Goal: Task Accomplishment & Management: Use online tool/utility

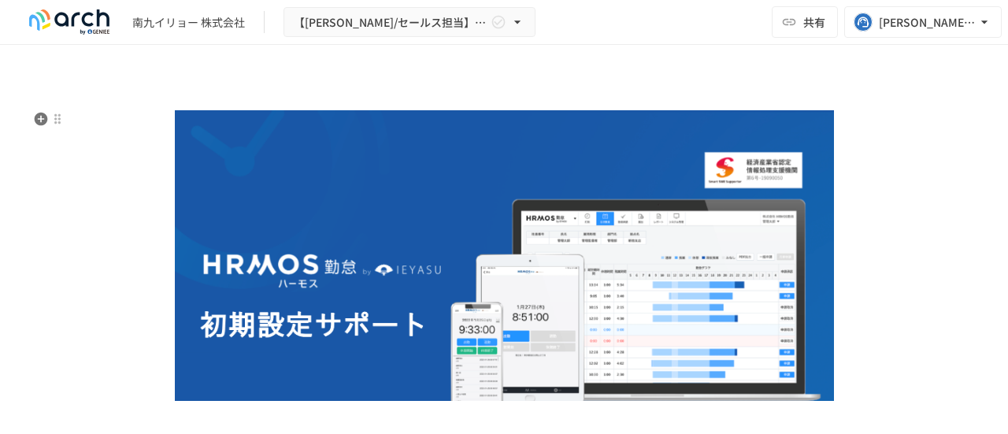
scroll to position [39, 0]
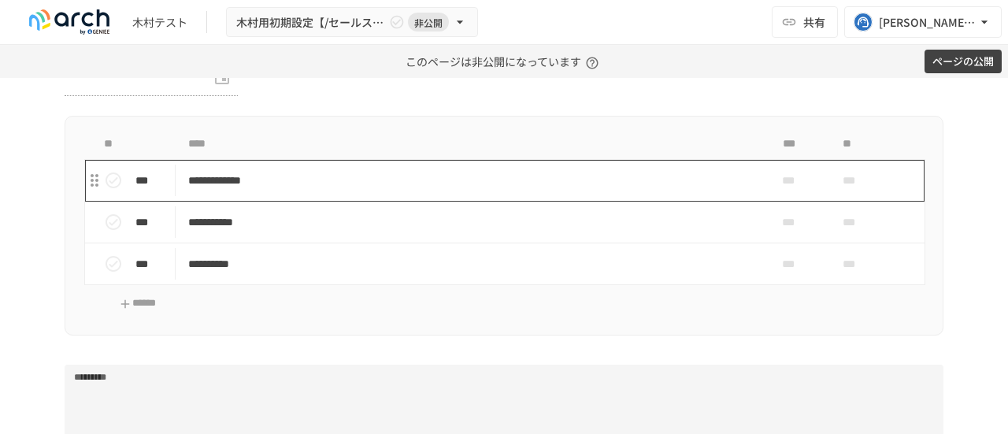
scroll to position [2647, 0]
click at [438, 169] on td "**********" at bounding box center [471, 180] width 591 height 42
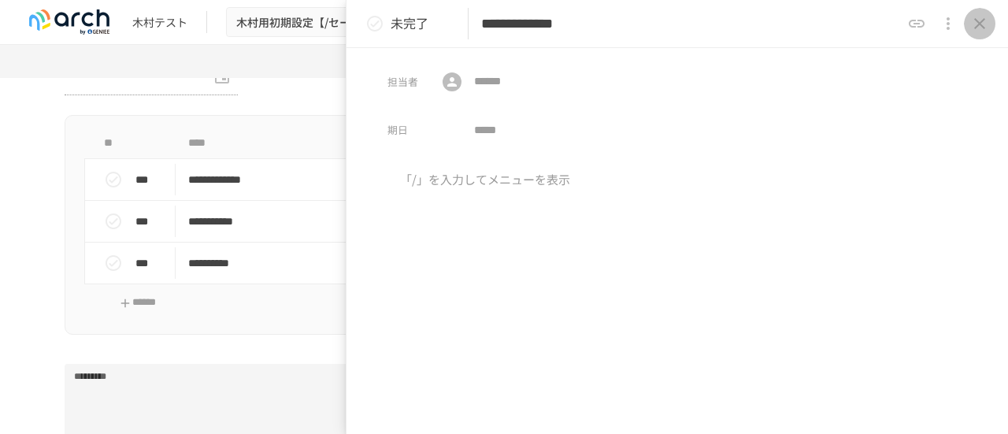
click at [982, 23] on icon "close drawer" at bounding box center [979, 23] width 19 height 19
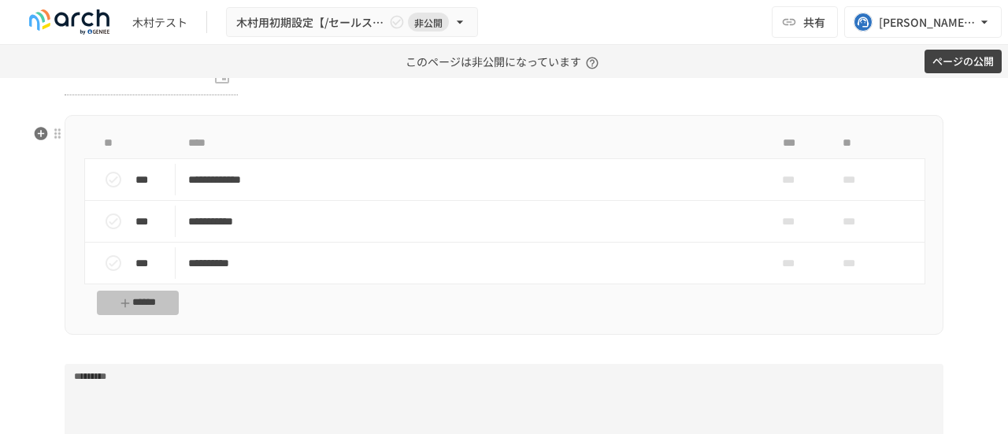
click at [155, 315] on button "******" at bounding box center [138, 302] width 82 height 24
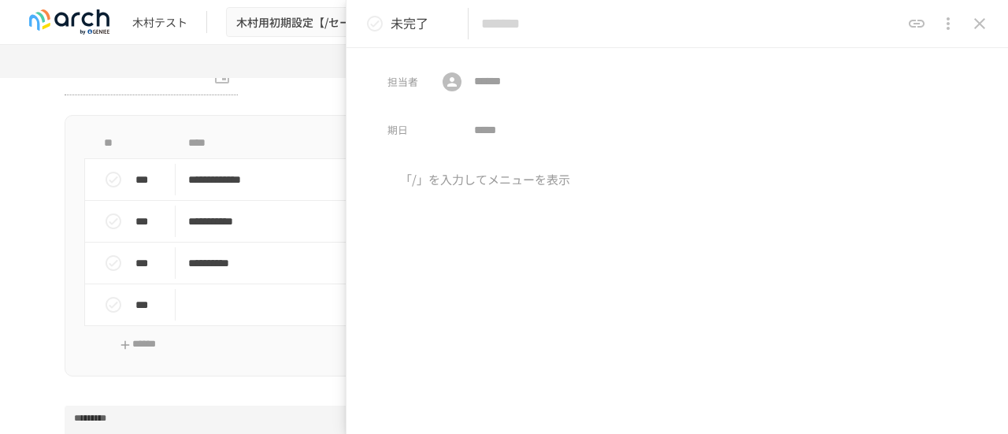
click at [571, 21] on input "text" at bounding box center [691, 24] width 420 height 28
type input "**********"
click at [979, 36] on button "close drawer" at bounding box center [978, 23] width 31 height 31
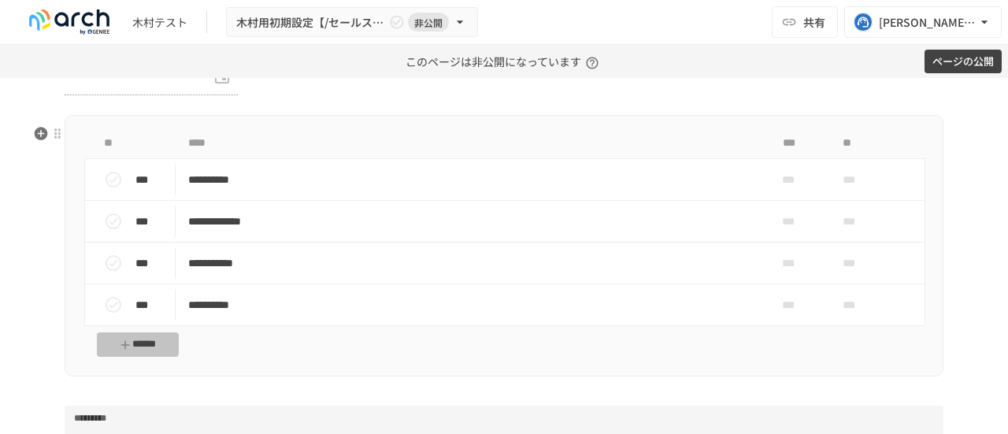
click at [165, 357] on button "******" at bounding box center [138, 344] width 82 height 24
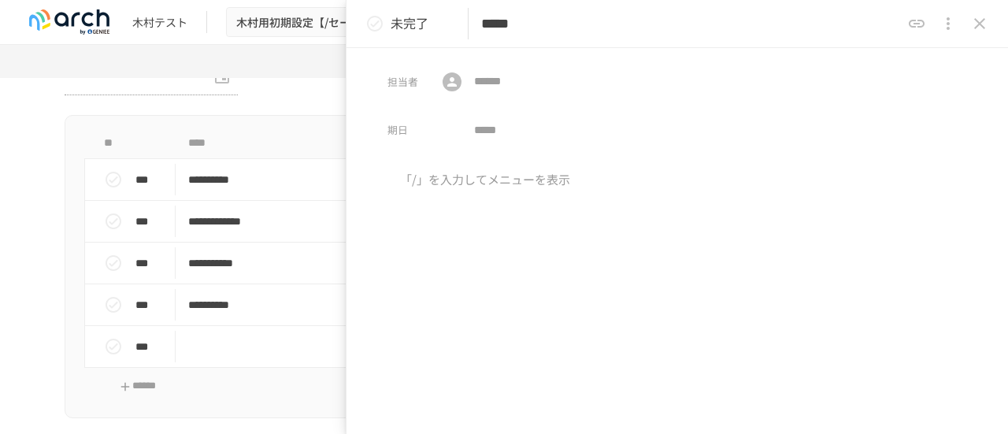
type input "*****"
click at [974, 24] on icon "close drawer" at bounding box center [979, 23] width 19 height 19
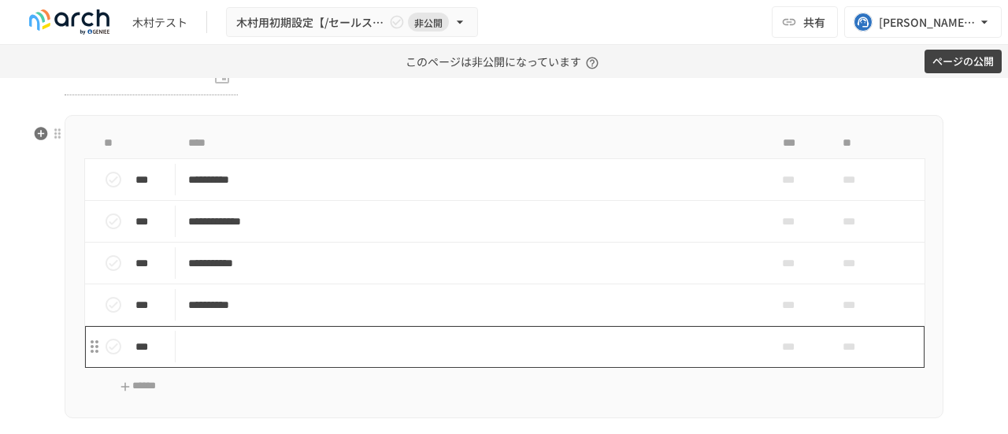
click at [351, 361] on td "task table" at bounding box center [471, 347] width 591 height 42
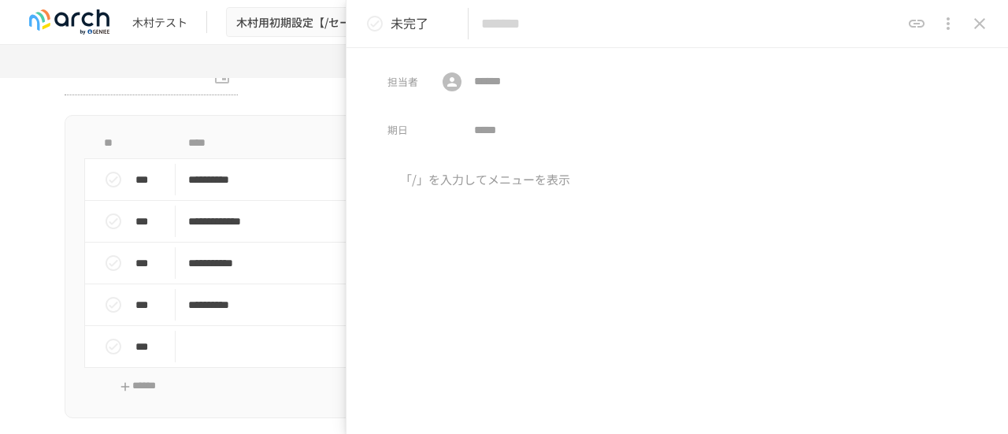
click at [649, 26] on input "text" at bounding box center [691, 24] width 420 height 28
type input "*****"
click at [979, 29] on icon "close drawer" at bounding box center [979, 23] width 19 height 19
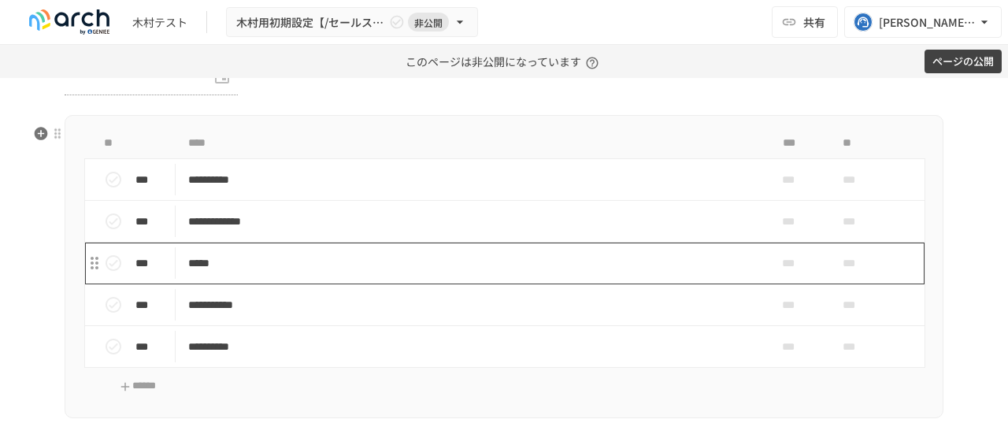
click at [374, 273] on p "*****" at bounding box center [471, 263] width 566 height 20
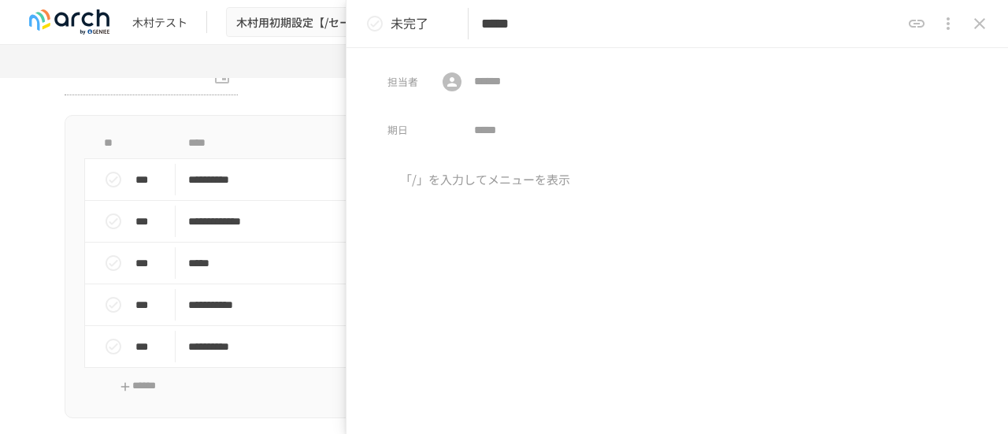
click at [602, 22] on input "*****" at bounding box center [691, 24] width 420 height 28
type input "*********"
click at [978, 31] on icon "close drawer" at bounding box center [979, 23] width 19 height 19
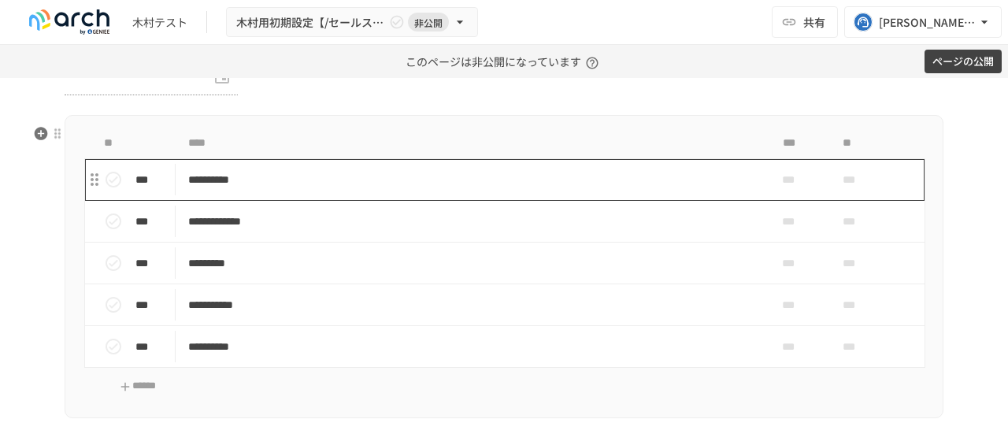
click at [399, 187] on p "**********" at bounding box center [471, 180] width 566 height 20
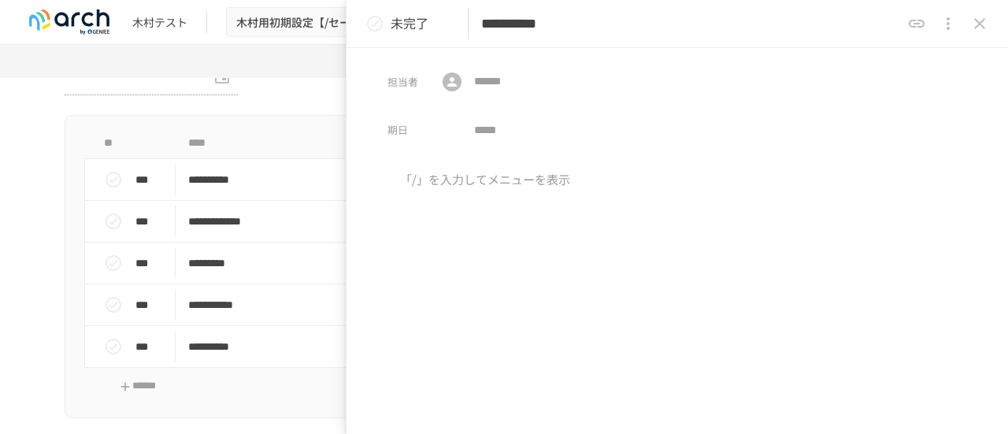
click at [648, 21] on input "**********" at bounding box center [691, 24] width 420 height 28
type input "**********"
click at [976, 34] on button "close drawer" at bounding box center [978, 23] width 31 height 31
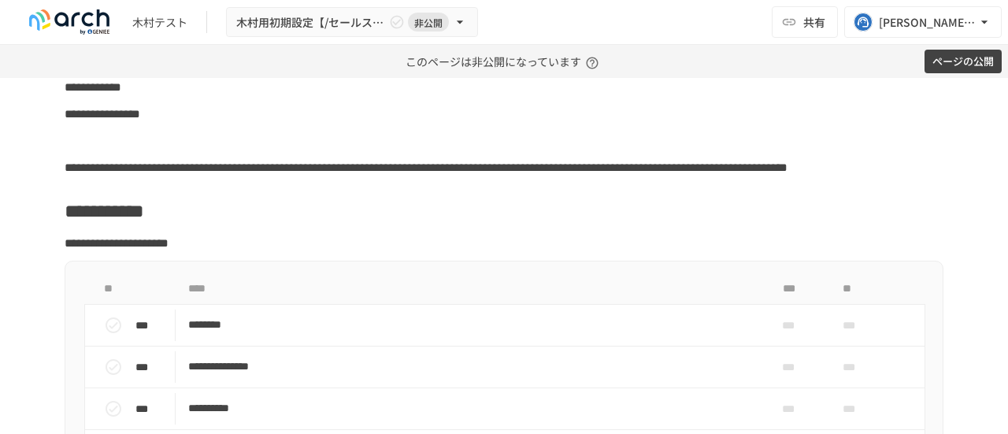
scroll to position [3304, 0]
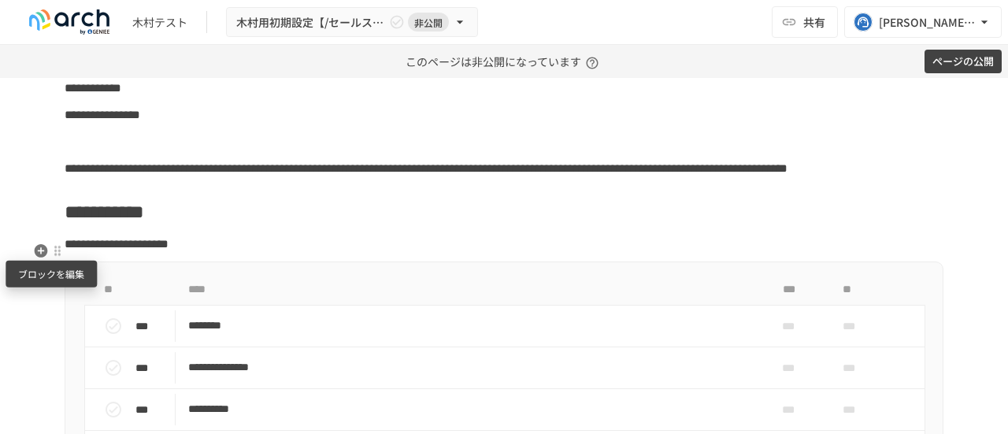
click at [52, 250] on div at bounding box center [57, 250] width 13 height 13
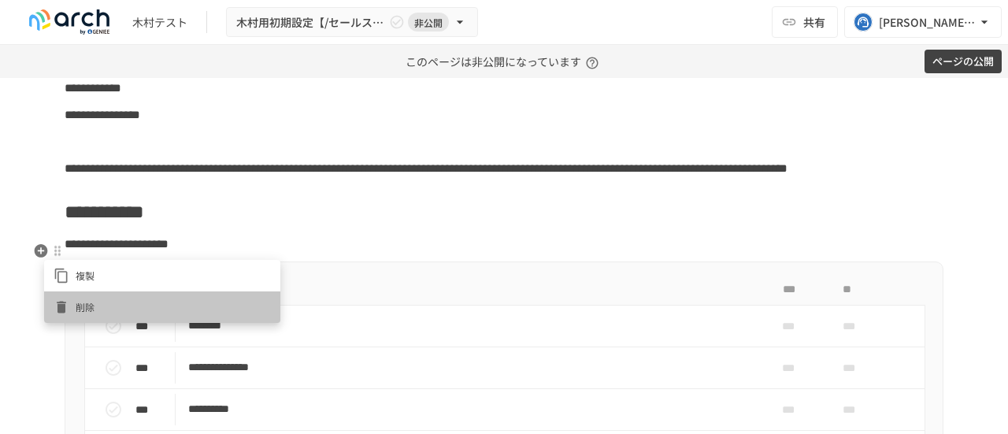
click at [108, 309] on span "削除" at bounding box center [173, 306] width 195 height 15
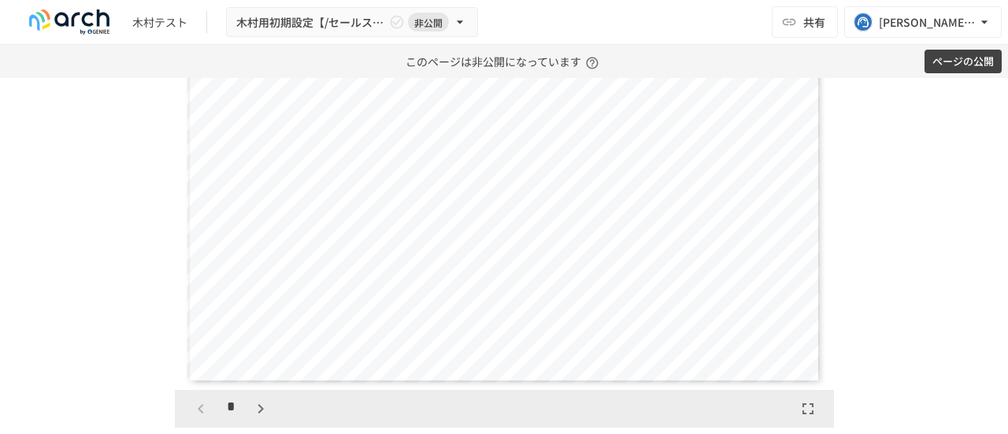
scroll to position [4625, 0]
click at [256, 415] on icon "button" at bounding box center [260, 407] width 19 height 19
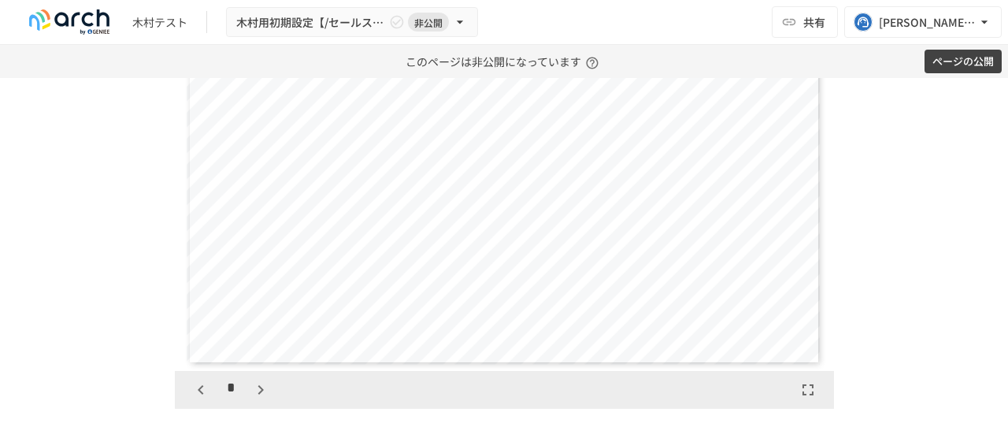
scroll to position [4641, 0]
click at [251, 385] on icon "button" at bounding box center [260, 391] width 19 height 19
click at [264, 388] on button "button" at bounding box center [260, 386] width 27 height 27
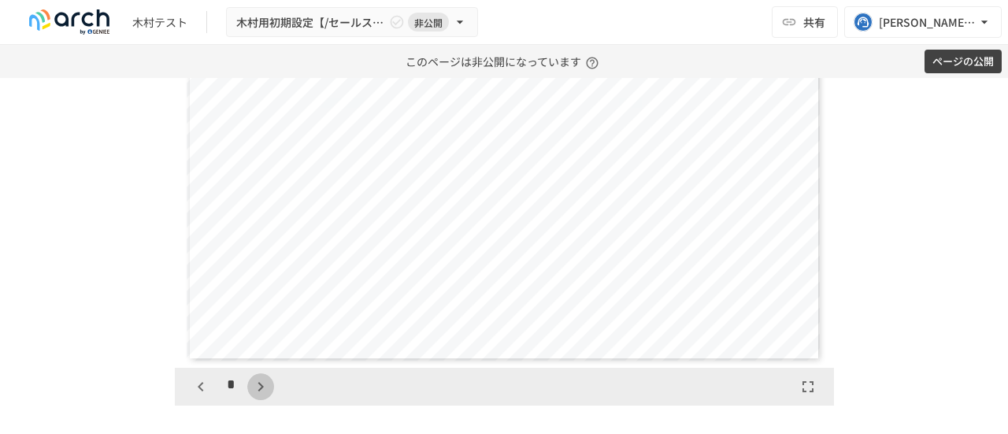
scroll to position [1475, 0]
click at [264, 388] on button "button" at bounding box center [260, 386] width 27 height 27
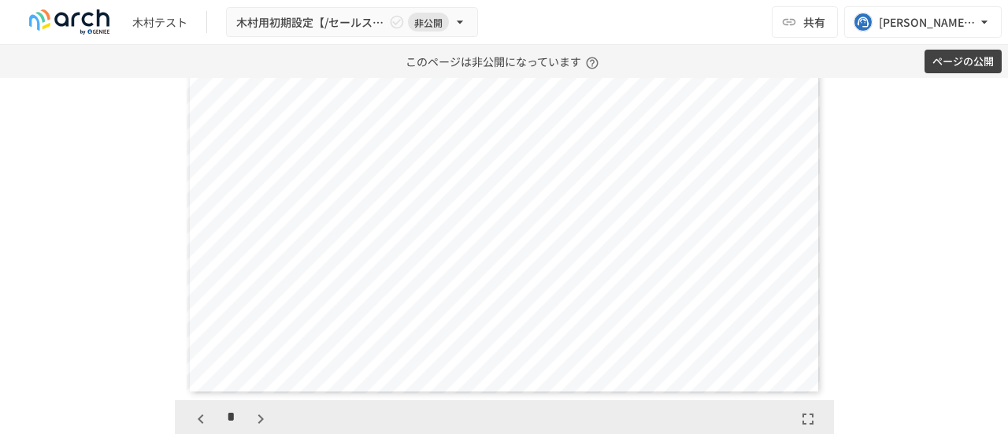
scroll to position [4613, 0]
click at [194, 424] on icon "button" at bounding box center [200, 419] width 19 height 19
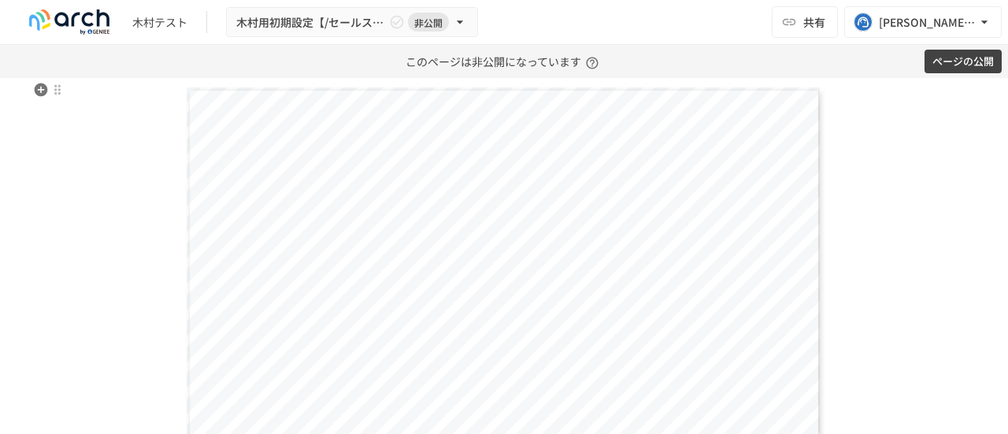
scroll to position [4565, 0]
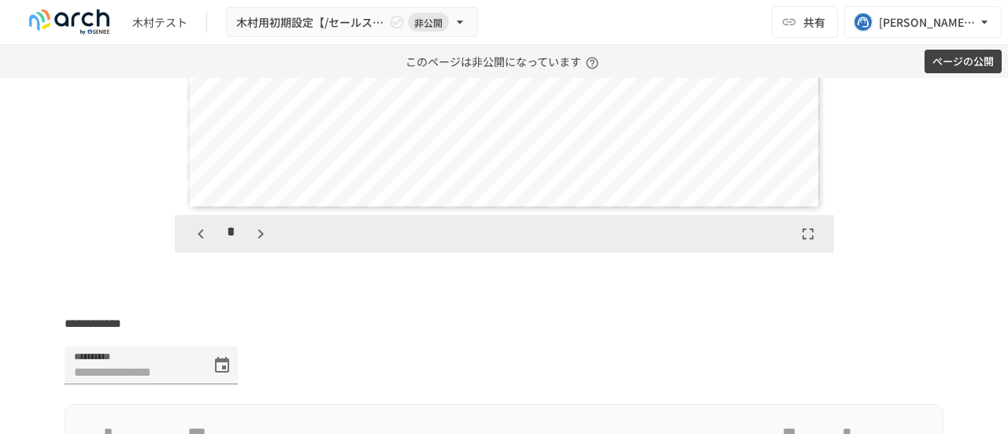
click at [194, 424] on th "****" at bounding box center [471, 432] width 591 height 31
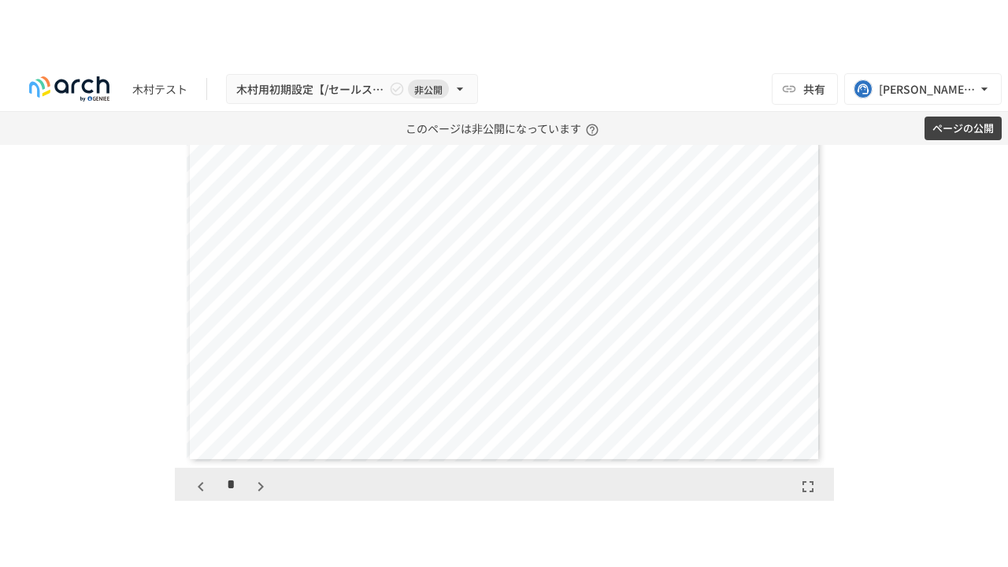
scroll to position [4605, 0]
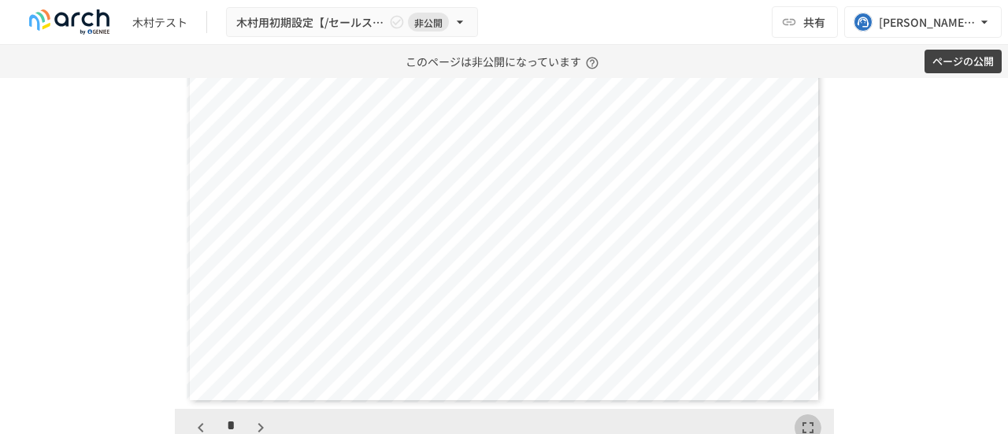
click at [801, 421] on icon "button" at bounding box center [807, 427] width 19 height 19
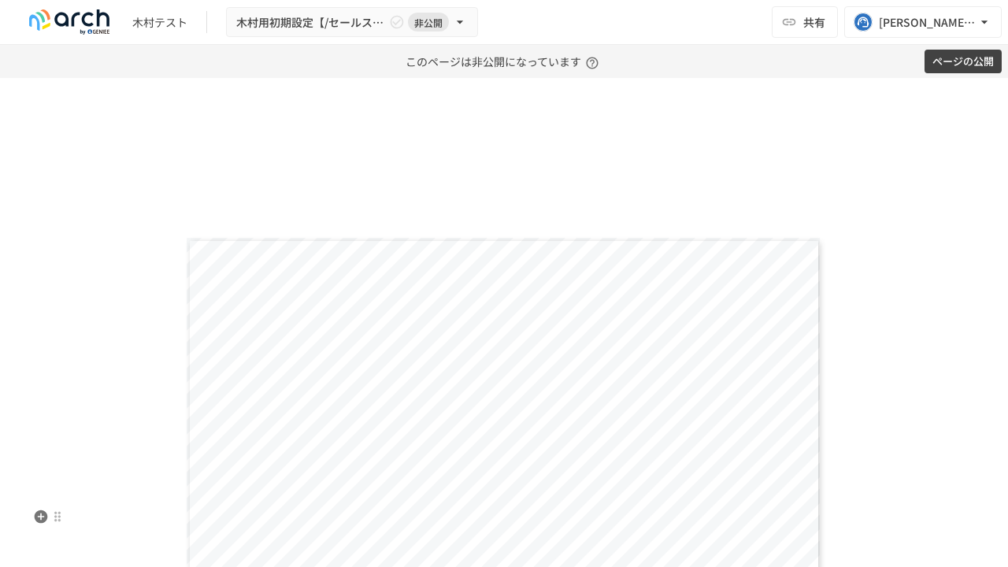
scroll to position [1587, 0]
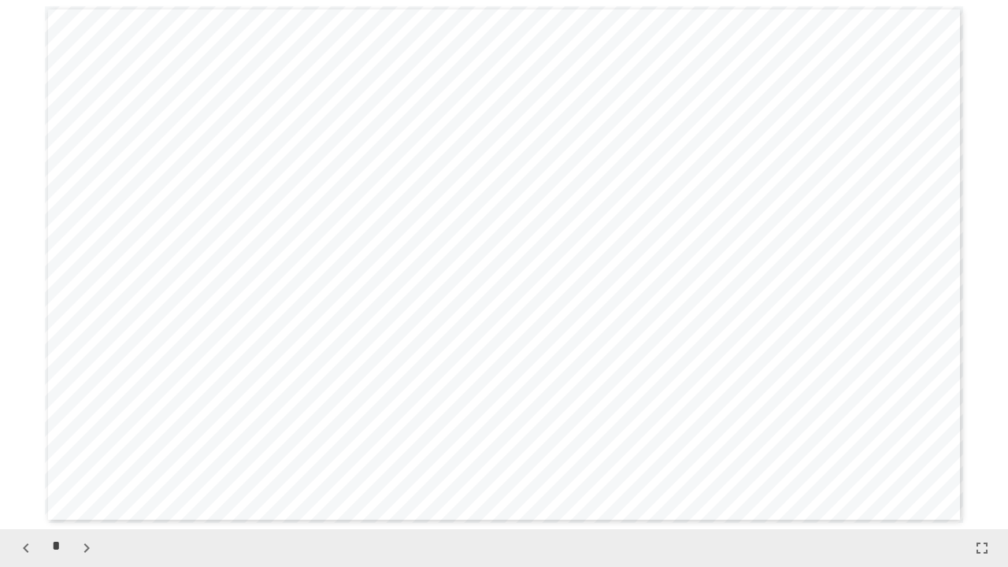
click at [447, 288] on div "**********" at bounding box center [504, 264] width 918 height 516
click at [31, 433] on icon "button" at bounding box center [26, 547] width 19 height 19
click at [87, 433] on icon "button" at bounding box center [86, 547] width 19 height 19
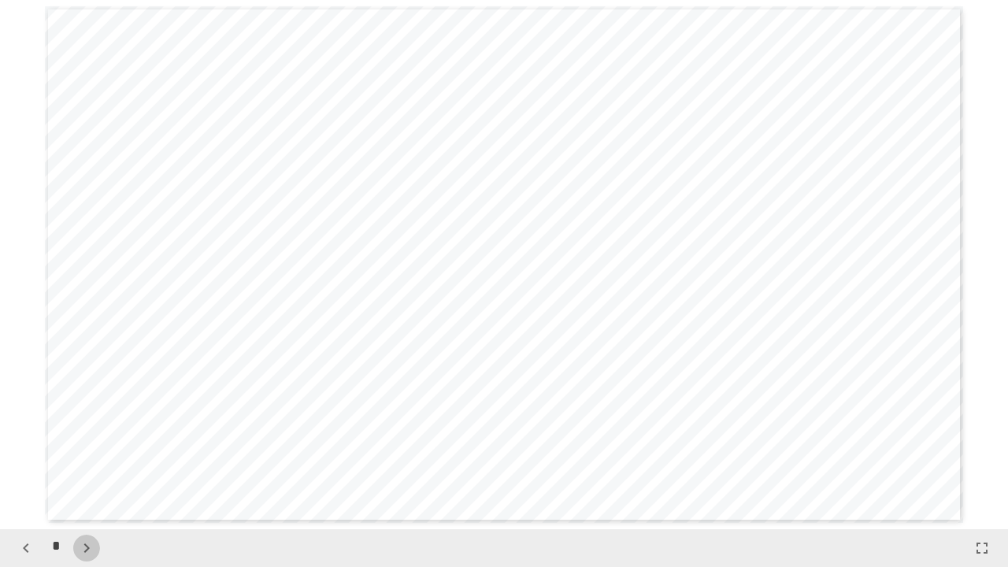
click at [87, 433] on icon "button" at bounding box center [86, 547] width 19 height 19
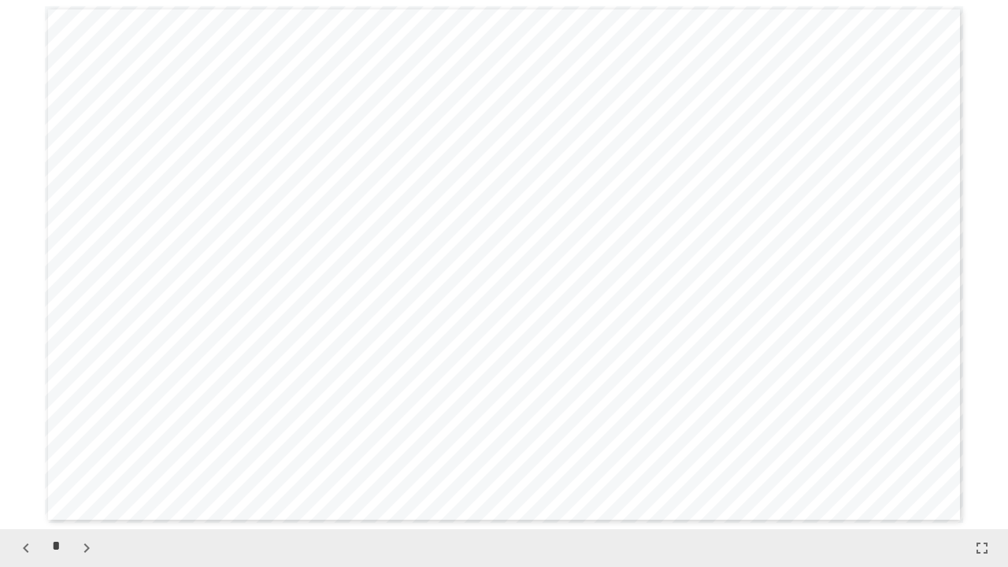
scroll to position [3174, 0]
click at [28, 433] on icon "button" at bounding box center [26, 547] width 19 height 19
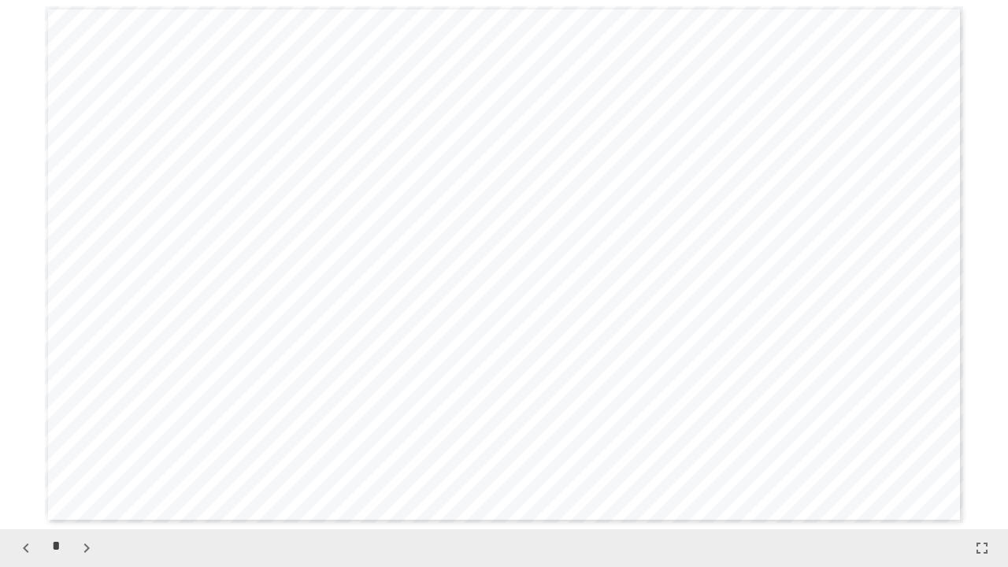
scroll to position [1587, 0]
click at [83, 433] on icon "button" at bounding box center [86, 547] width 19 height 19
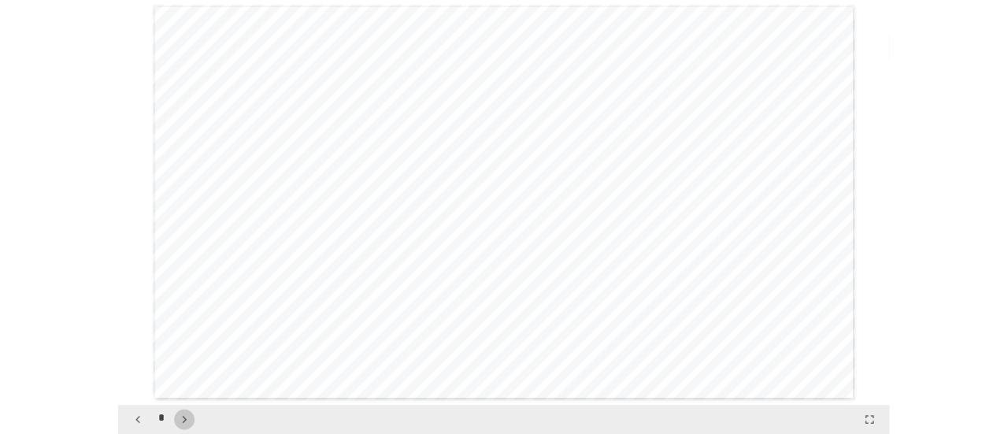
scroll to position [3174, 0]
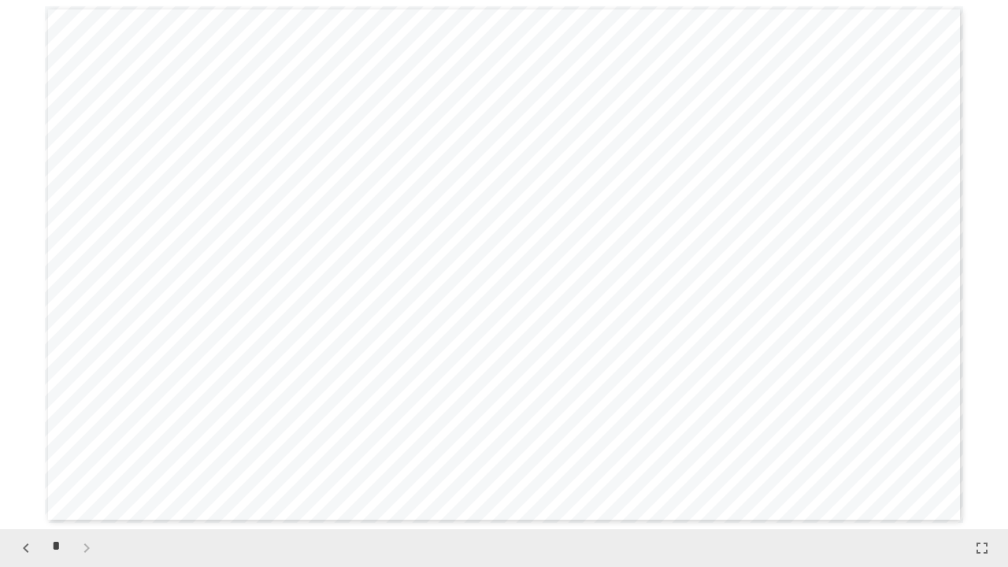
click at [83, 433] on div "*" at bounding box center [56, 547] width 87 height 27
drag, startPoint x: 999, startPoint y: 545, endPoint x: 987, endPoint y: 542, distance: 12.2
click at [987, 433] on div "*" at bounding box center [504, 548] width 1008 height 38
click at [987, 433] on icon "button" at bounding box center [981, 547] width 19 height 19
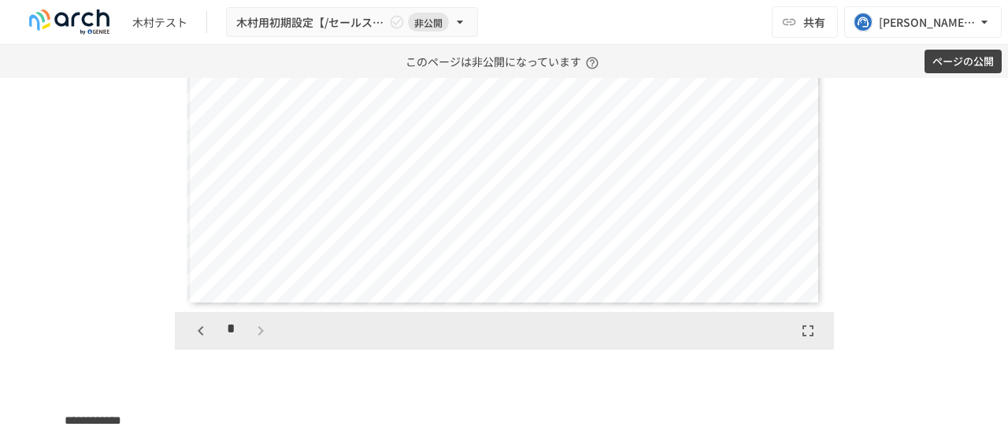
scroll to position [4701, 0]
click at [192, 327] on icon "button" at bounding box center [200, 331] width 19 height 19
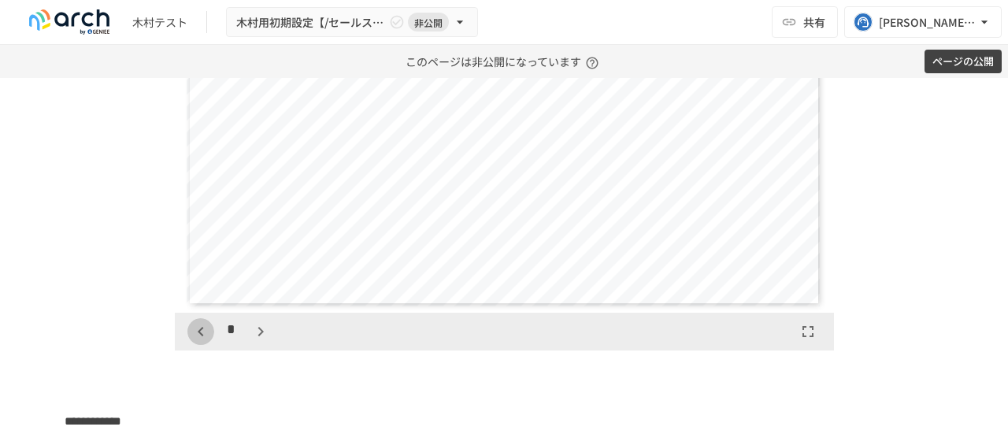
click at [192, 327] on icon "button" at bounding box center [200, 331] width 19 height 19
click at [192, 327] on div "*" at bounding box center [230, 331] width 87 height 27
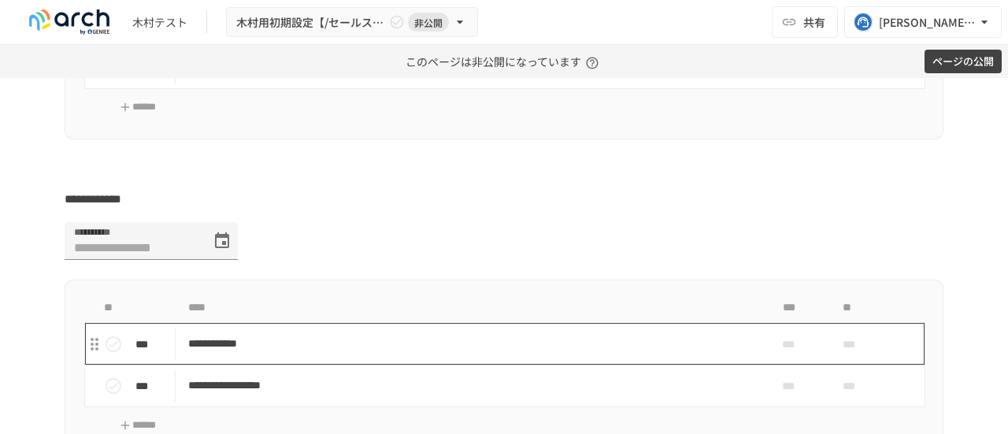
scroll to position [5209, 0]
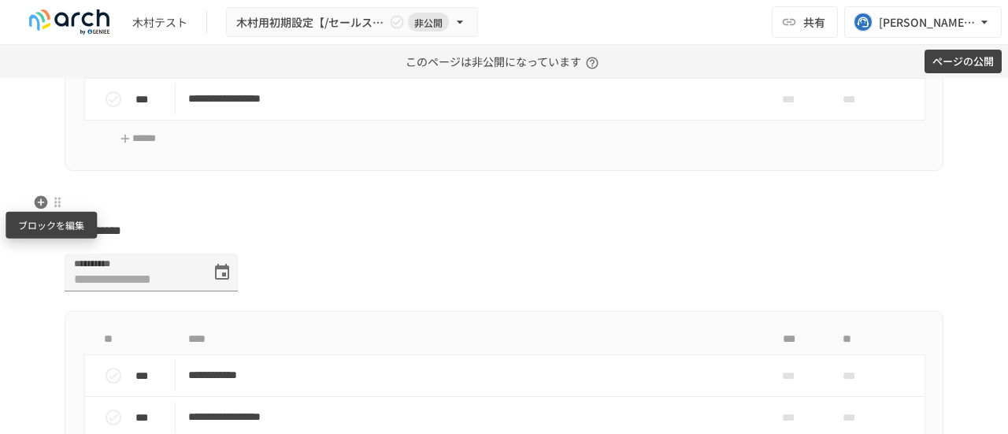
click at [53, 201] on div at bounding box center [57, 202] width 13 height 13
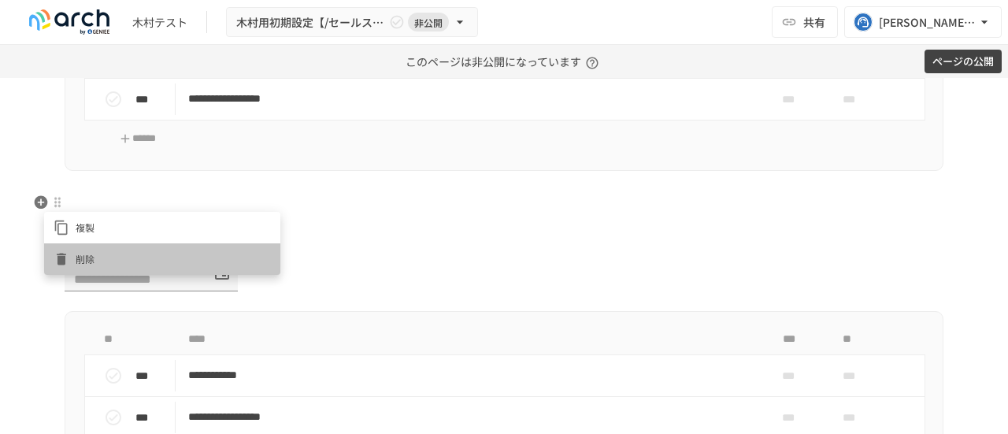
click at [90, 253] on span "削除" at bounding box center [173, 258] width 195 height 15
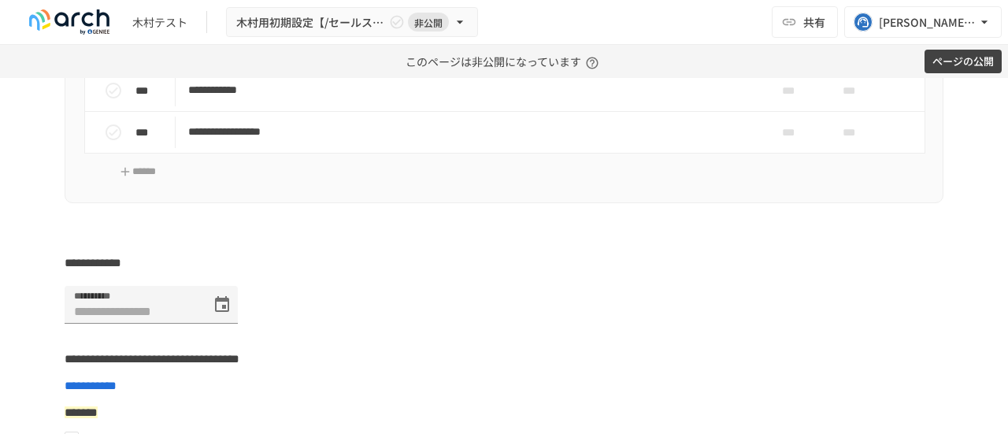
scroll to position [5476, 0]
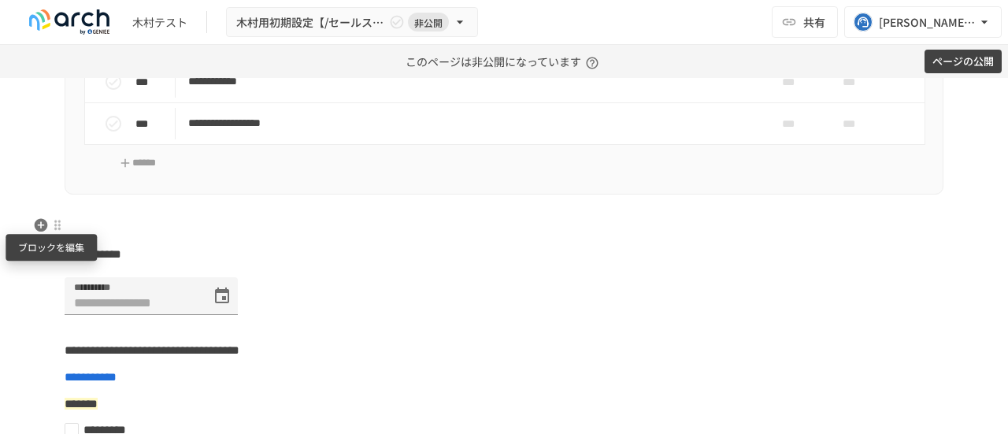
click at [53, 225] on div at bounding box center [57, 225] width 13 height 13
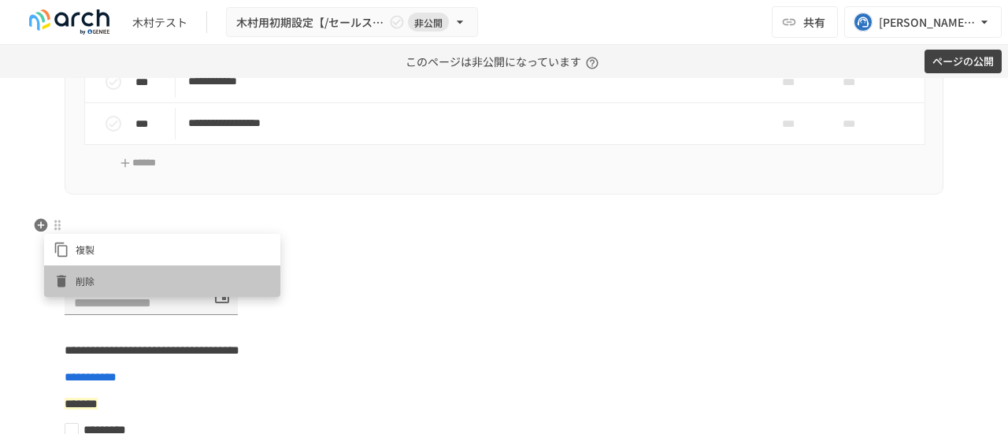
click at [100, 282] on span "削除" at bounding box center [173, 280] width 195 height 15
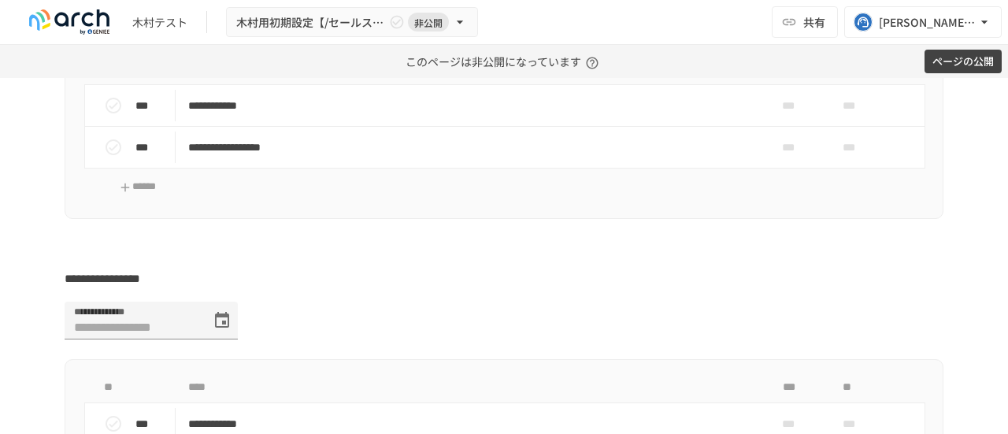
scroll to position [5959, 0]
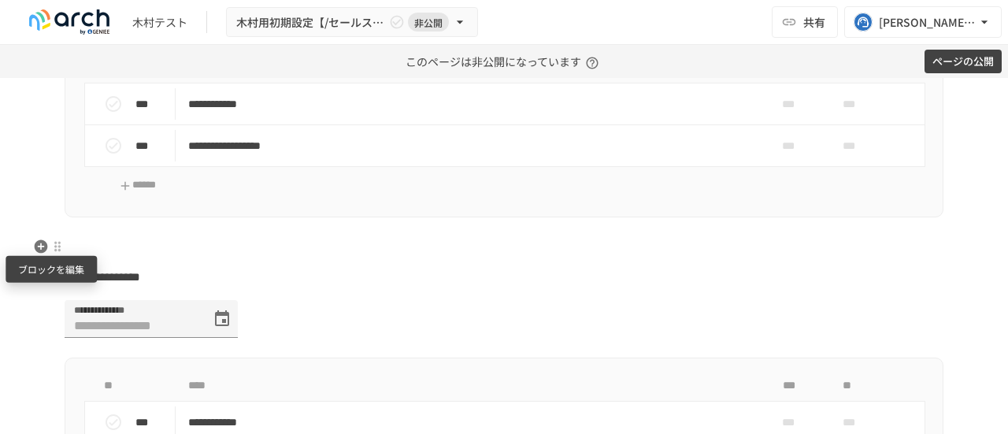
click at [57, 249] on div at bounding box center [57, 246] width 13 height 13
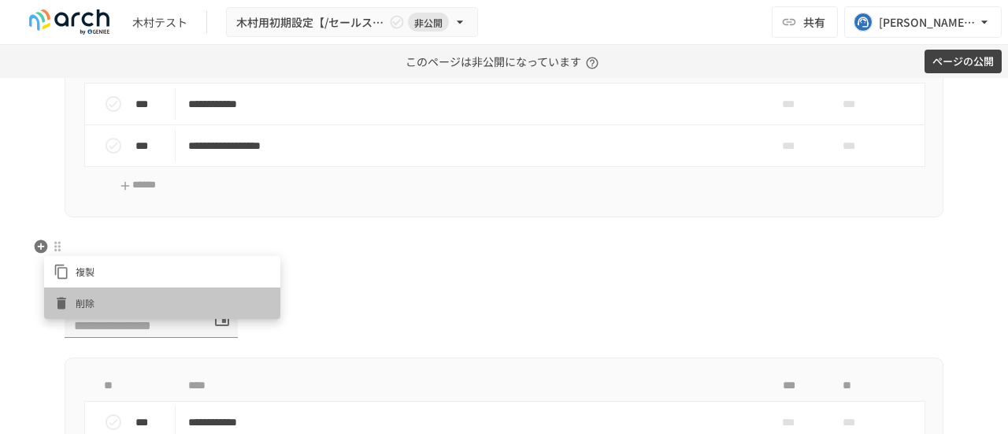
click at [94, 305] on span "削除" at bounding box center [173, 302] width 195 height 15
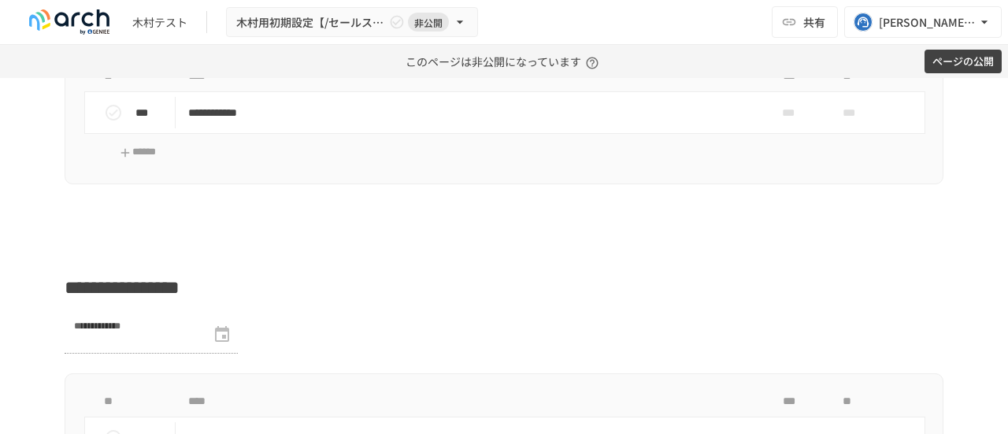
scroll to position [2369, 0]
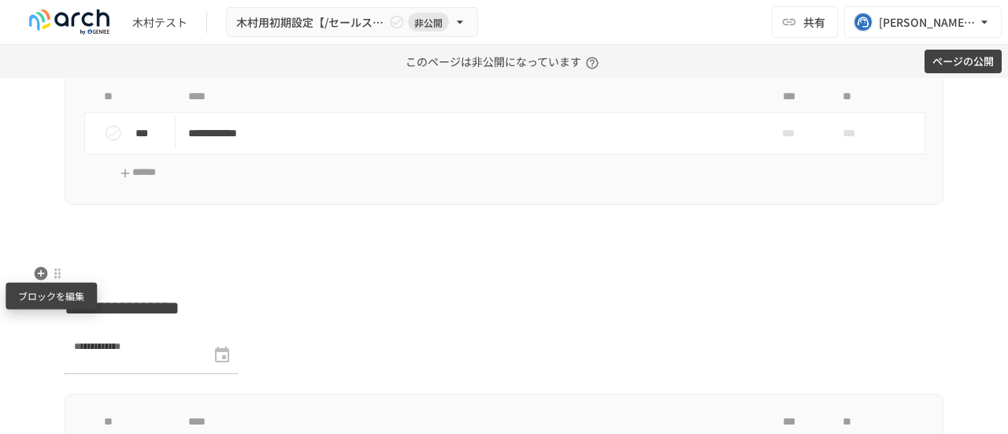
click at [53, 272] on div at bounding box center [57, 273] width 13 height 13
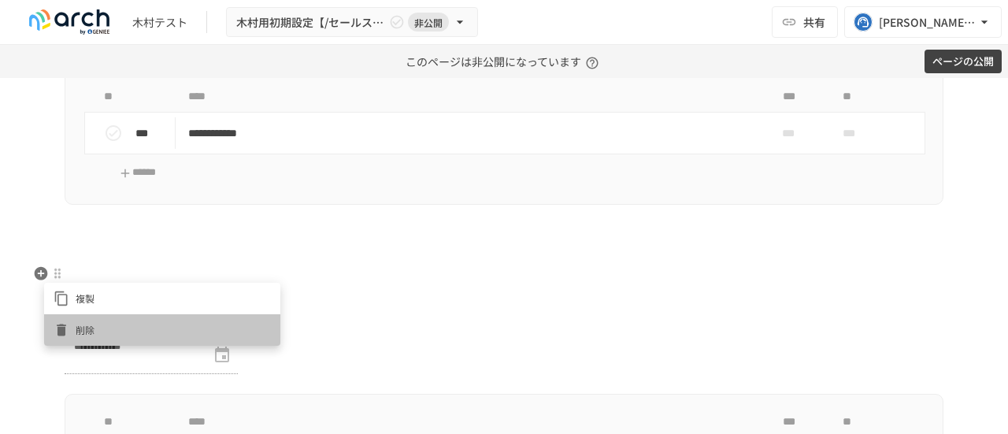
click at [91, 328] on span "削除" at bounding box center [173, 329] width 195 height 15
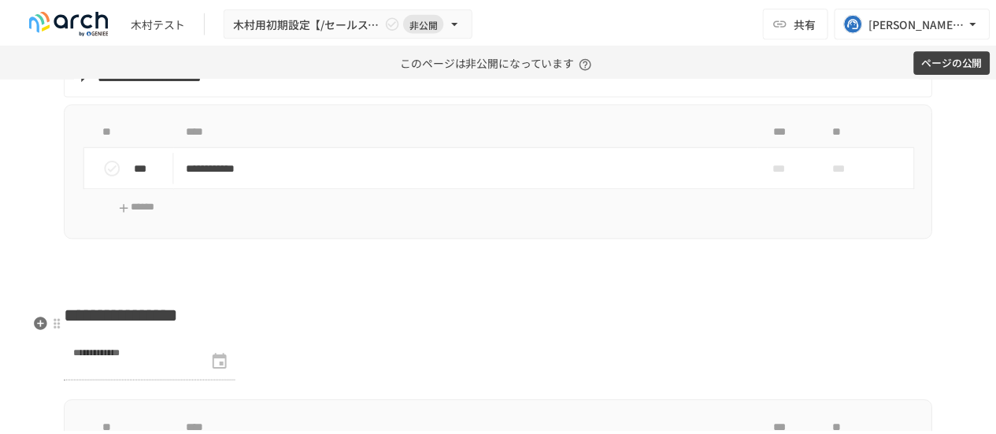
scroll to position [2335, 0]
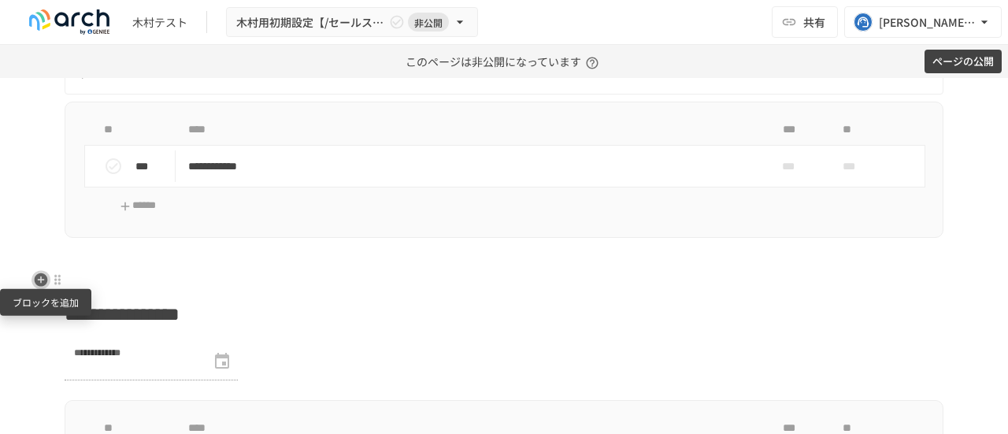
click at [35, 273] on icon "button" at bounding box center [41, 279] width 13 height 13
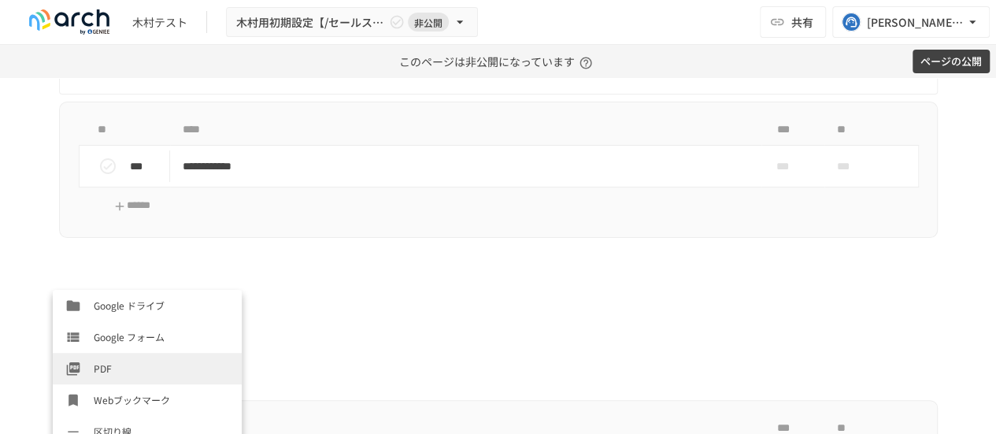
scroll to position [13, 0]
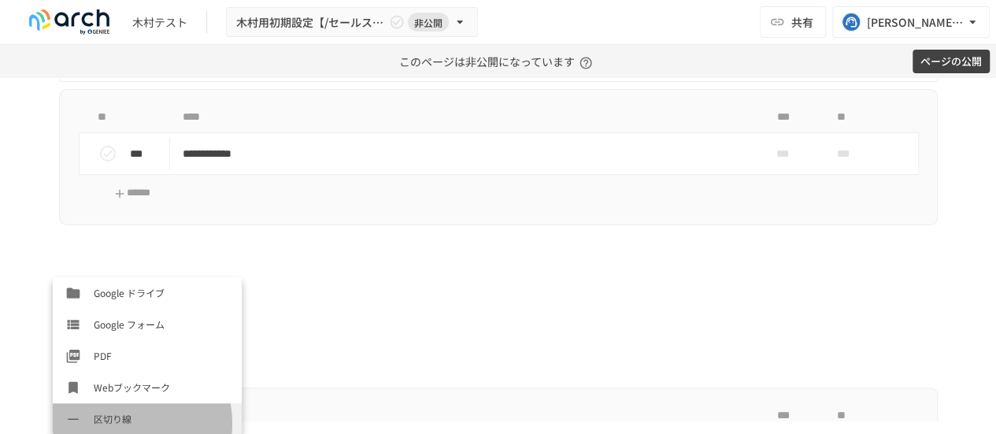
click at [113, 423] on span "区切り線" at bounding box center [161, 418] width 135 height 15
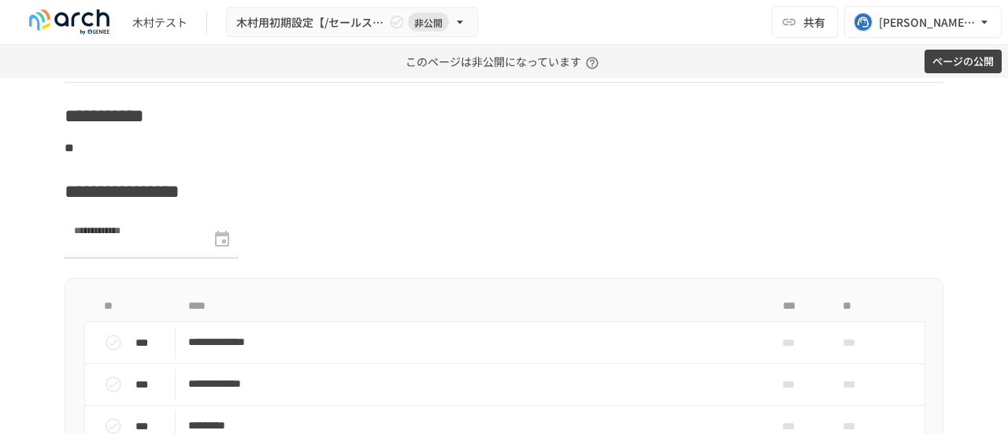
scroll to position [2522, 0]
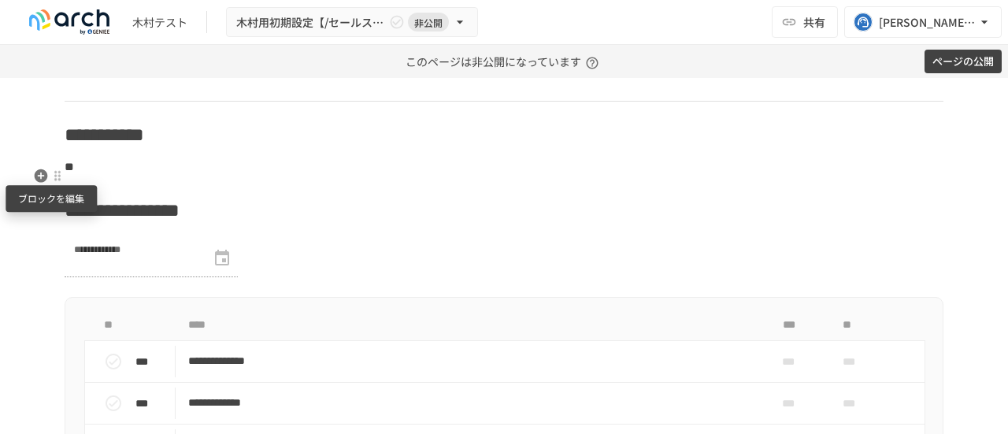
click at [54, 170] on div at bounding box center [57, 175] width 13 height 13
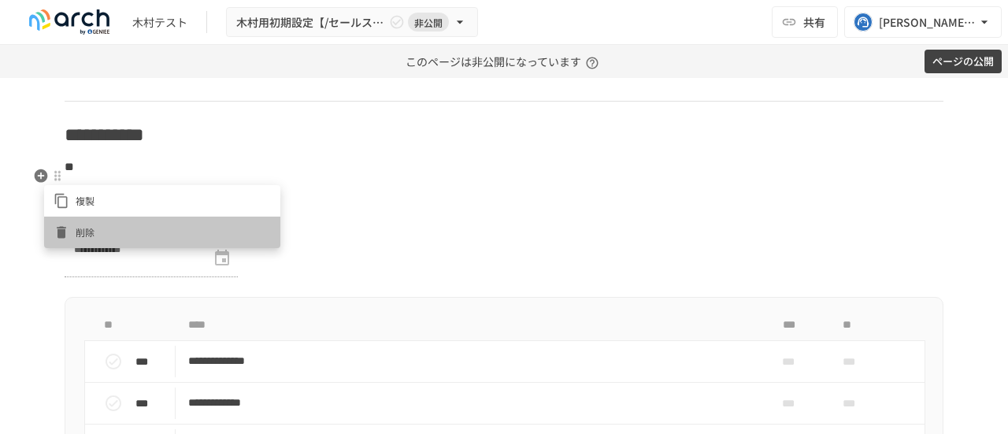
click at [95, 232] on span "削除" at bounding box center [173, 231] width 195 height 15
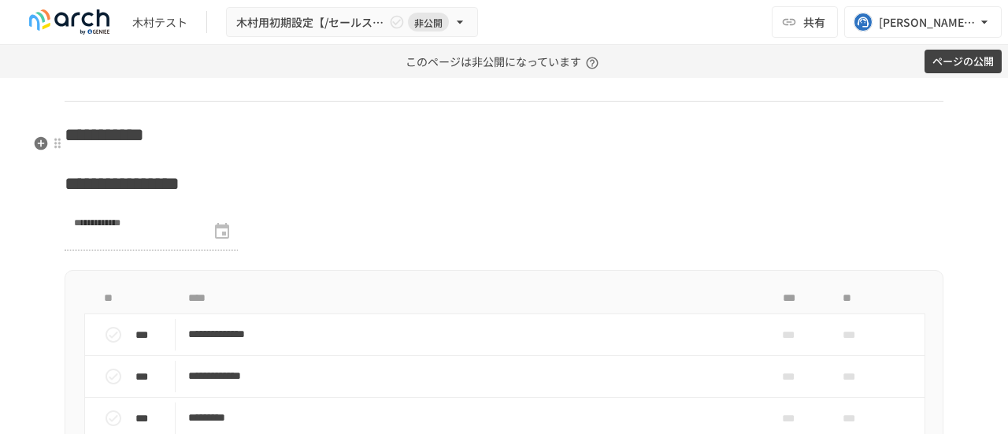
click at [288, 138] on h2 "**********" at bounding box center [504, 134] width 878 height 31
click at [79, 142] on span "**********" at bounding box center [101, 134] width 72 height 19
click at [144, 138] on span "**********" at bounding box center [105, 134] width 80 height 19
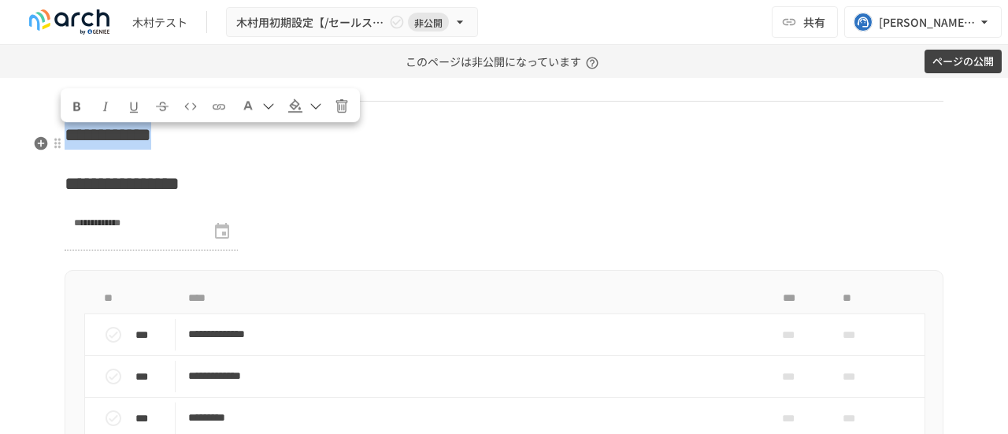
drag, startPoint x: 304, startPoint y: 139, endPoint x: 65, endPoint y: 146, distance: 239.4
click at [65, 146] on h2 "**********" at bounding box center [504, 134] width 878 height 31
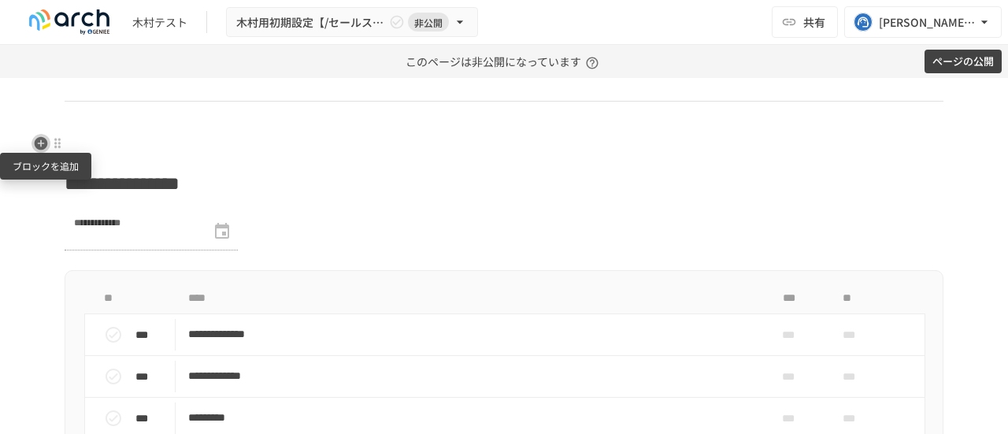
click at [39, 141] on icon "button" at bounding box center [41, 143] width 13 height 13
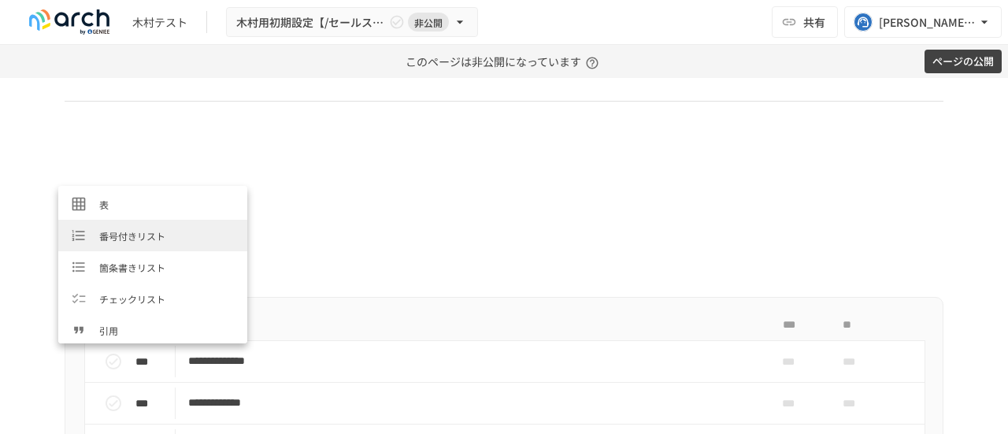
scroll to position [0, 0]
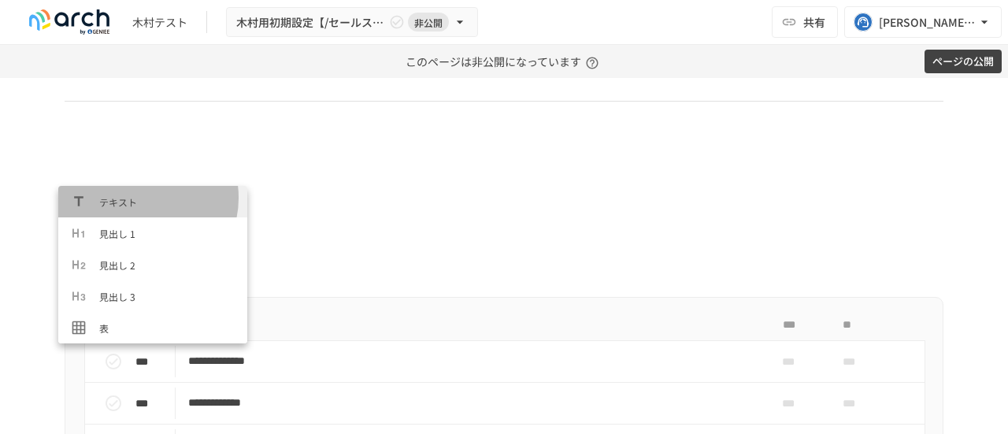
click at [141, 198] on span "テキスト" at bounding box center [166, 201] width 135 height 15
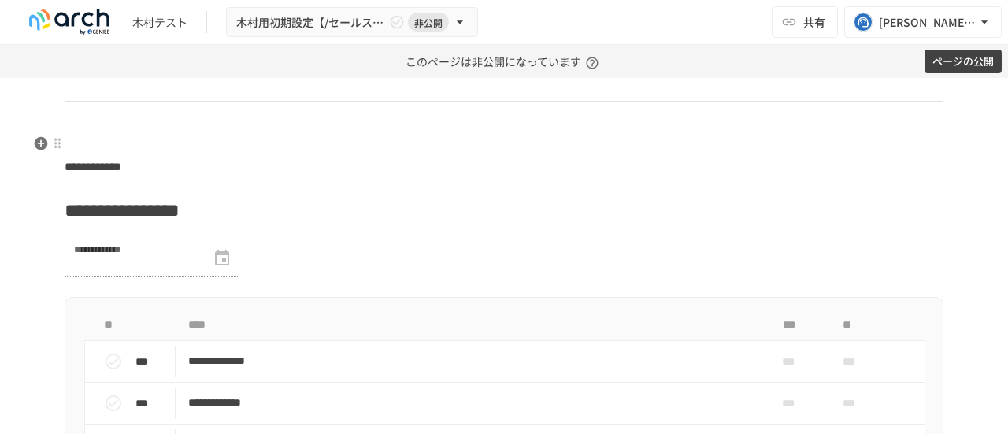
click at [128, 142] on h2 at bounding box center [504, 134] width 878 height 31
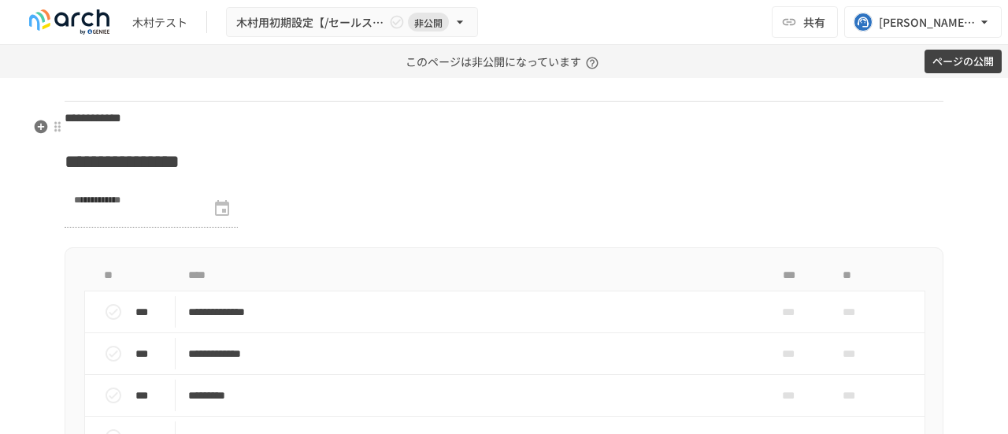
click at [228, 123] on p "**********" at bounding box center [504, 118] width 878 height 20
click at [65, 120] on span "**********" at bounding box center [95, 118] width 61 height 12
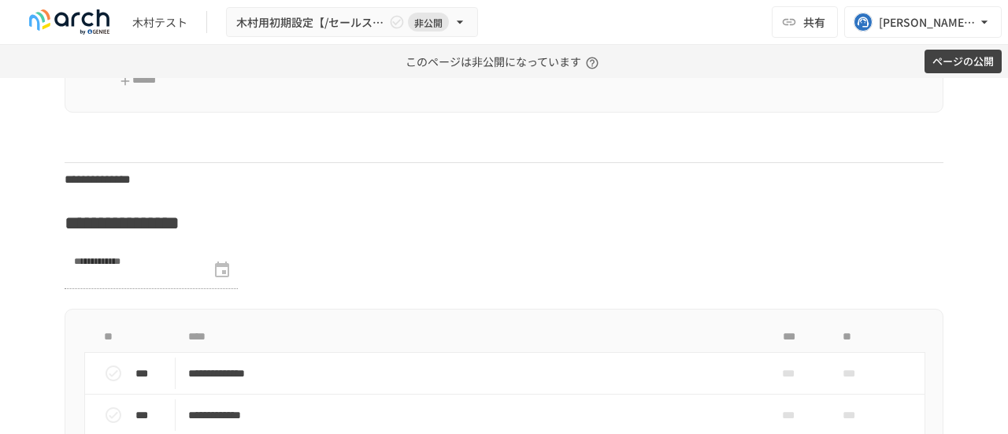
scroll to position [2461, 0]
click at [69, 144] on p at bounding box center [504, 145] width 878 height 20
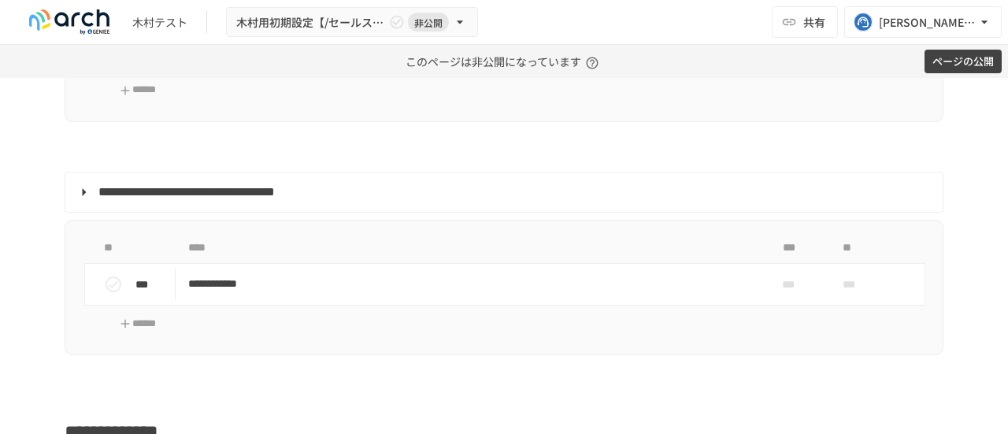
scroll to position [1883, 0]
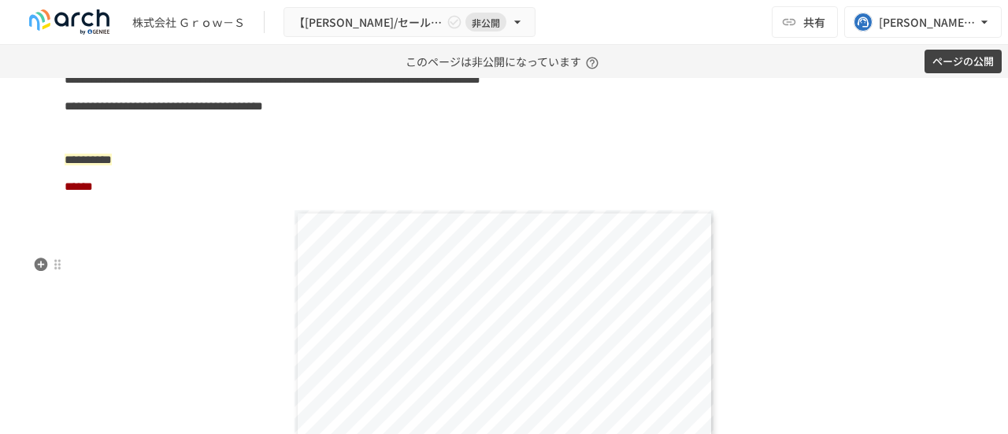
scroll to position [6760, 0]
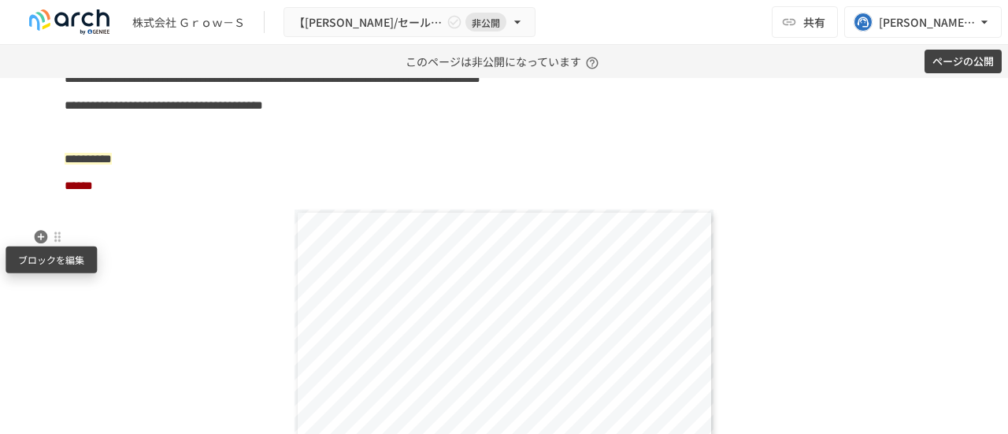
click at [57, 242] on div at bounding box center [57, 237] width 13 height 13
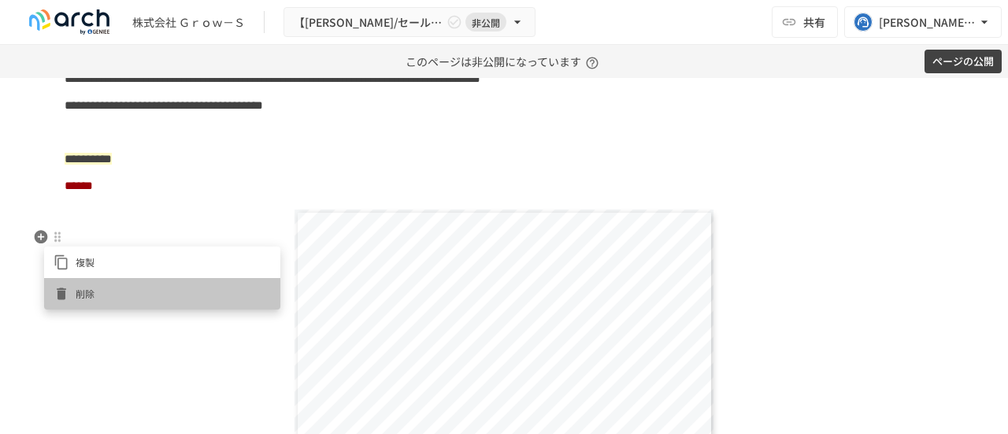
click at [91, 297] on span "削除" at bounding box center [173, 293] width 195 height 15
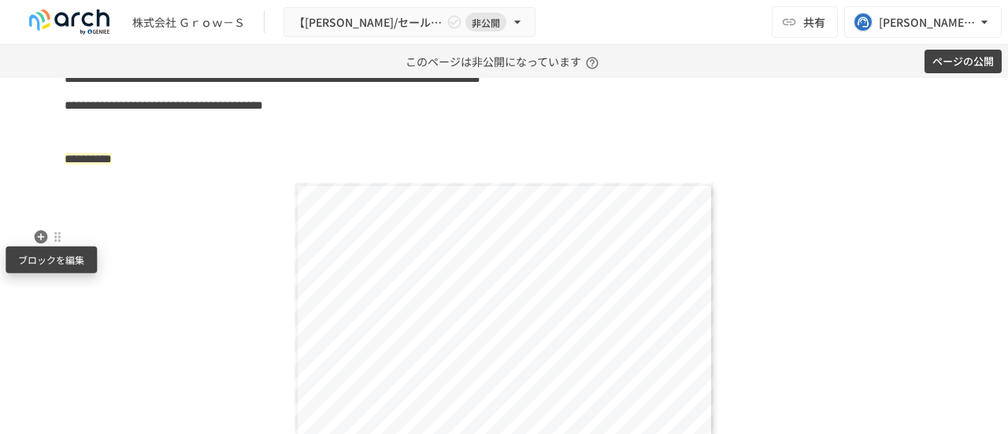
click at [57, 232] on div at bounding box center [57, 237] width 13 height 13
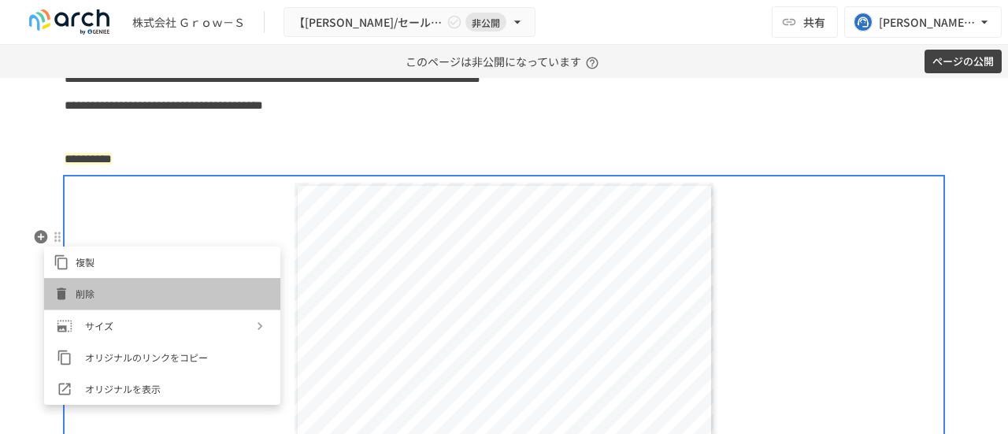
click at [91, 292] on span "削除" at bounding box center [173, 293] width 195 height 15
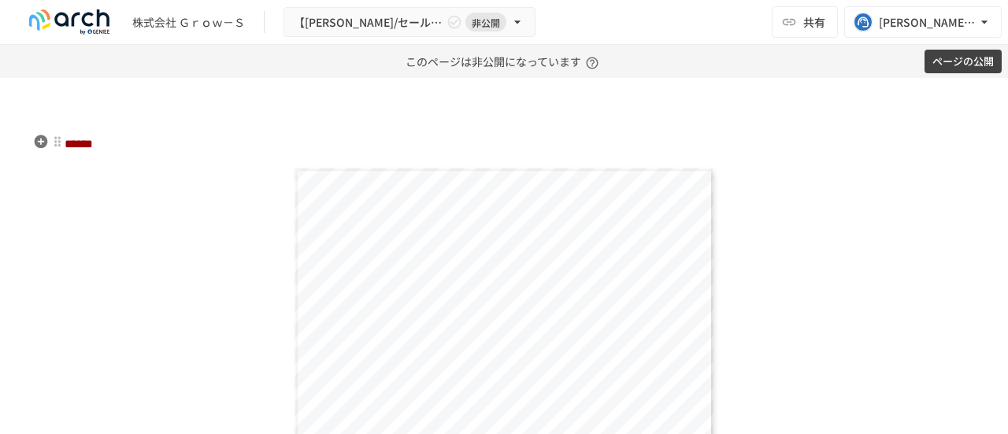
scroll to position [6864, 0]
click at [55, 196] on body "**********" at bounding box center [504, 217] width 1008 height 434
click at [54, 187] on div at bounding box center [57, 186] width 13 height 13
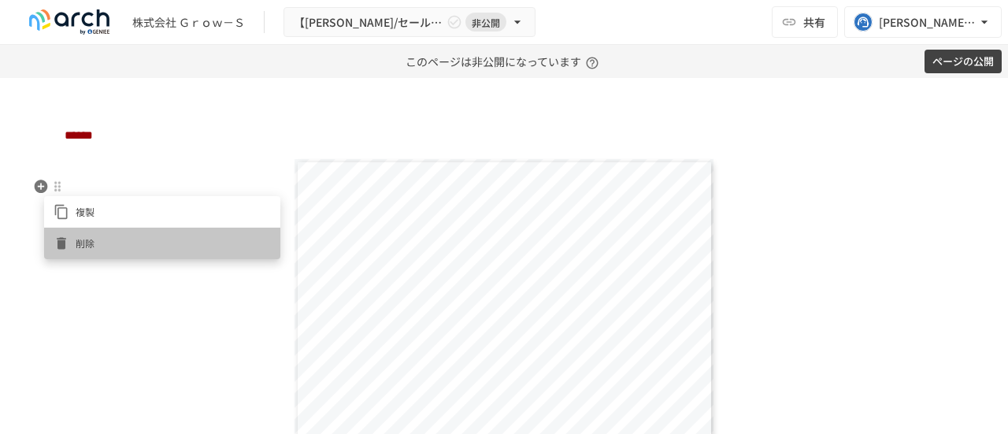
click at [88, 242] on span "削除" at bounding box center [173, 242] width 195 height 15
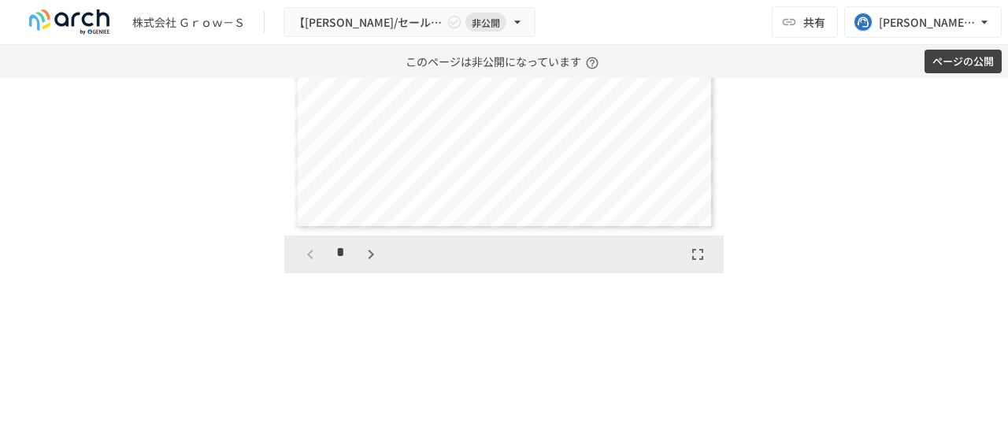
scroll to position [7006, 0]
click at [373, 262] on icon "button" at bounding box center [370, 252] width 19 height 19
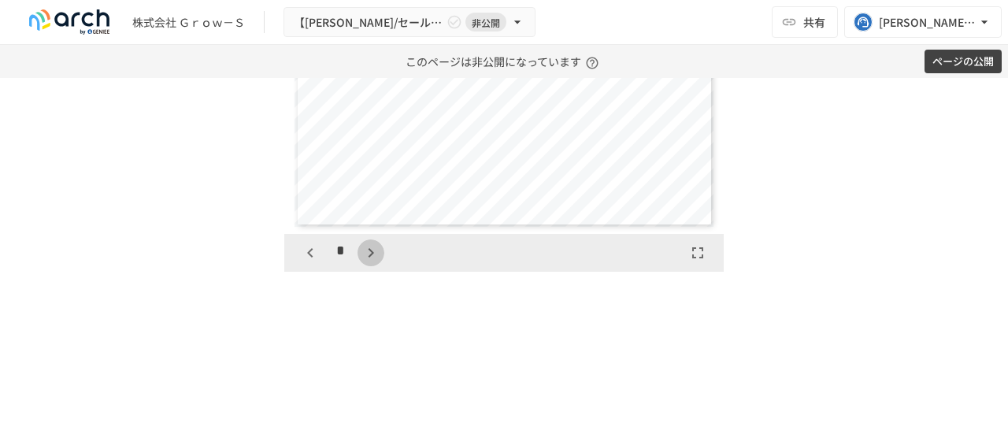
click at [373, 262] on icon "button" at bounding box center [370, 252] width 19 height 19
click at [304, 262] on icon "button" at bounding box center [310, 252] width 19 height 19
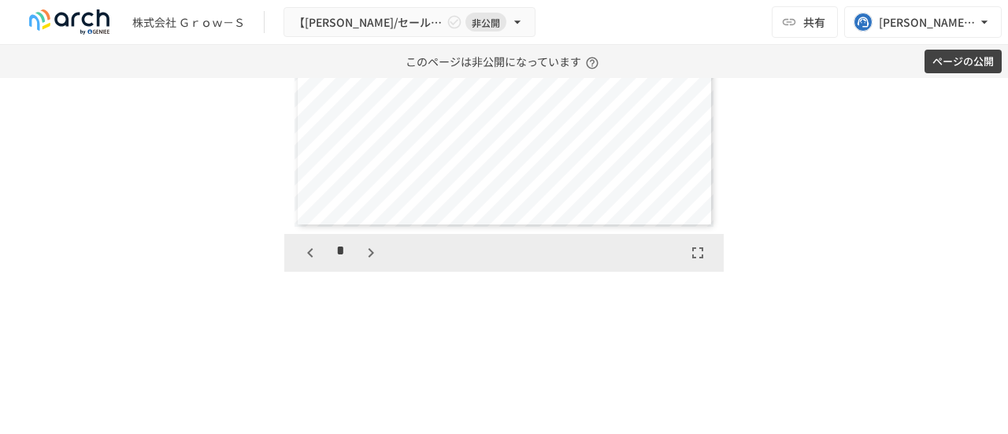
click at [304, 262] on icon "button" at bounding box center [310, 252] width 19 height 19
click at [304, 266] on div "*" at bounding box center [340, 252] width 87 height 27
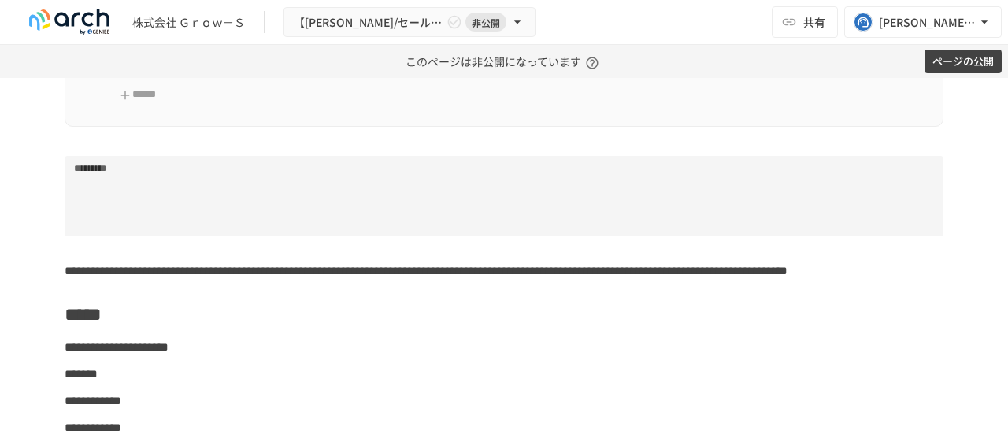
scroll to position [2990, 0]
